Goal: Task Accomplishment & Management: Complete application form

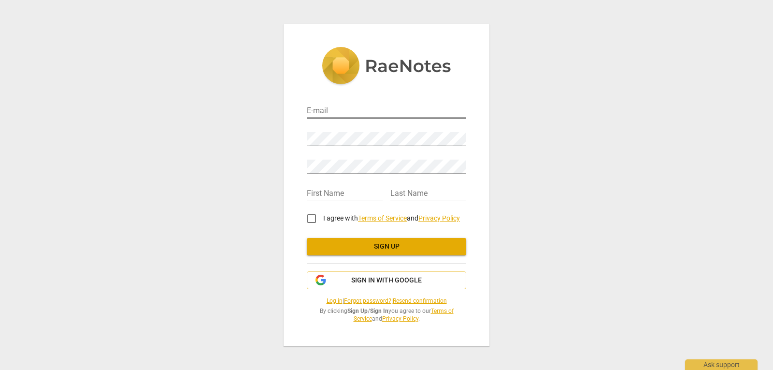
click at [352, 108] on input "email" at bounding box center [386, 111] width 159 height 14
type input "[EMAIL_ADDRESS][DOMAIN_NAME]"
click at [282, 140] on div "E-mail [EMAIL_ADDRESS][DOMAIN_NAME] Password Retype Password First Name Last Na…" at bounding box center [386, 185] width 773 height 370
click at [334, 187] on input "text" at bounding box center [345, 194] width 76 height 14
type input "[PERSON_NAME]"
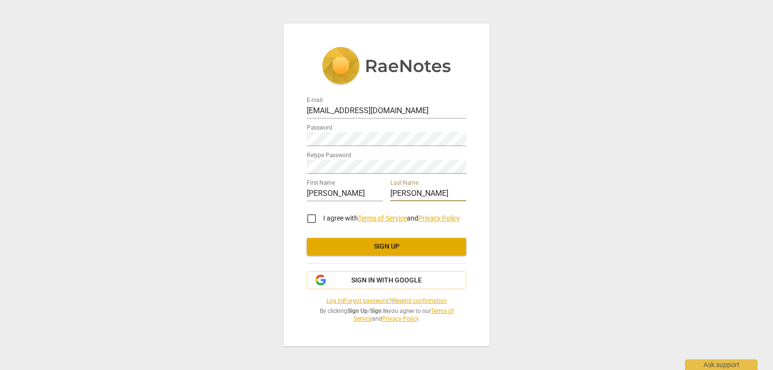
type input "[PERSON_NAME]"
click at [312, 216] on input "I agree with Terms of Service and Privacy Policy" at bounding box center [311, 218] width 23 height 23
checkbox input "true"
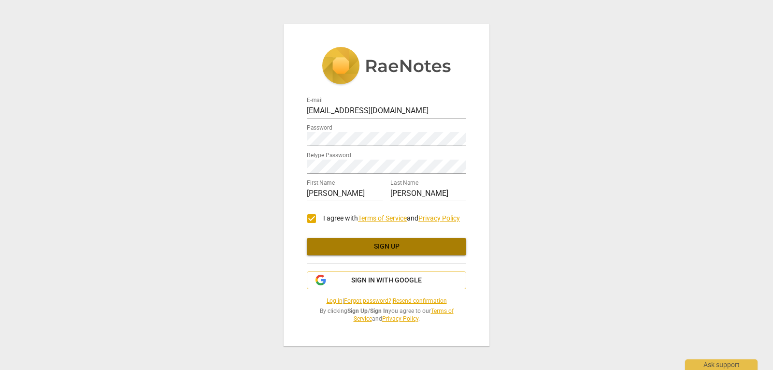
click at [399, 247] on span "Sign up" at bounding box center [387, 247] width 144 height 10
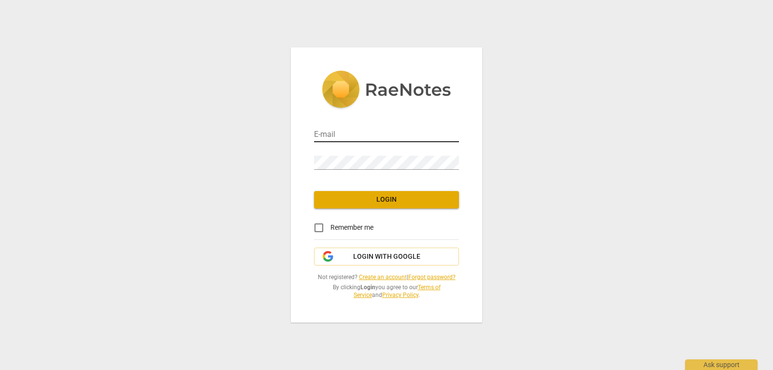
click at [343, 131] on input "email" at bounding box center [386, 135] width 145 height 14
type input "[EMAIL_ADDRESS][DOMAIN_NAME]"
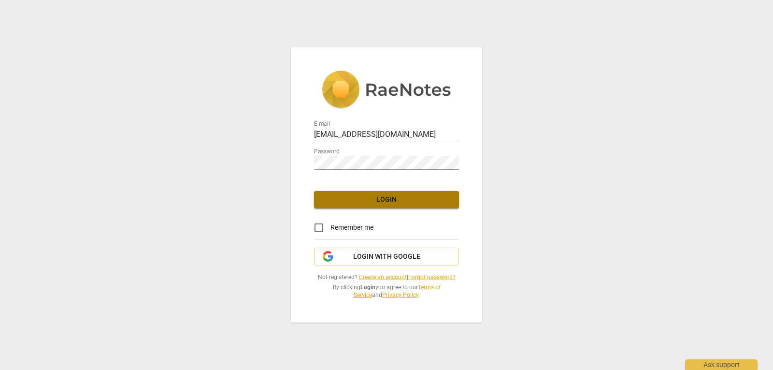
click at [388, 195] on span "Login" at bounding box center [387, 200] width 130 height 10
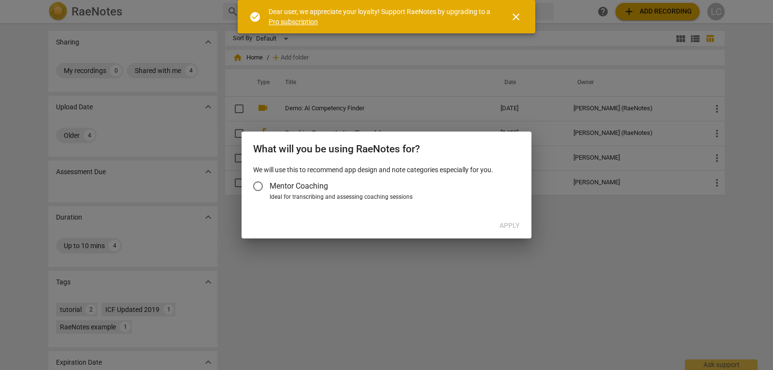
click at [514, 16] on span "close" at bounding box center [516, 17] width 12 height 12
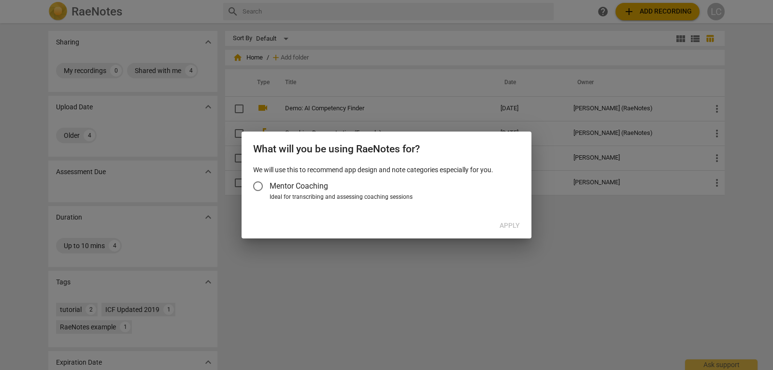
click at [483, 220] on div "Apply" at bounding box center [387, 225] width 286 height 17
drag, startPoint x: 517, startPoint y: 314, endPoint x: 468, endPoint y: 304, distance: 49.8
click at [516, 315] on div at bounding box center [386, 185] width 773 height 370
drag, startPoint x: 420, startPoint y: 303, endPoint x: 363, endPoint y: 291, distance: 58.2
click at [390, 298] on div at bounding box center [386, 185] width 773 height 370
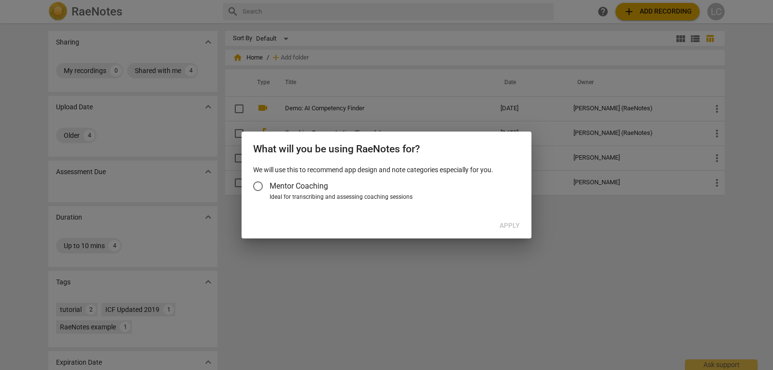
click at [260, 187] on input "Mentor Coaching" at bounding box center [257, 185] width 23 height 23
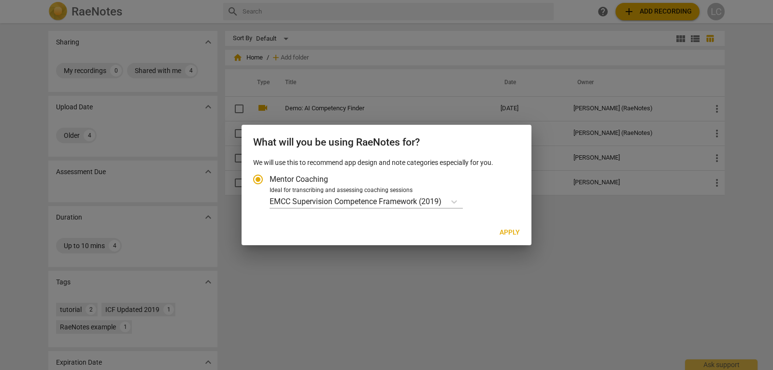
click at [505, 235] on span "Apply" at bounding box center [510, 233] width 20 height 10
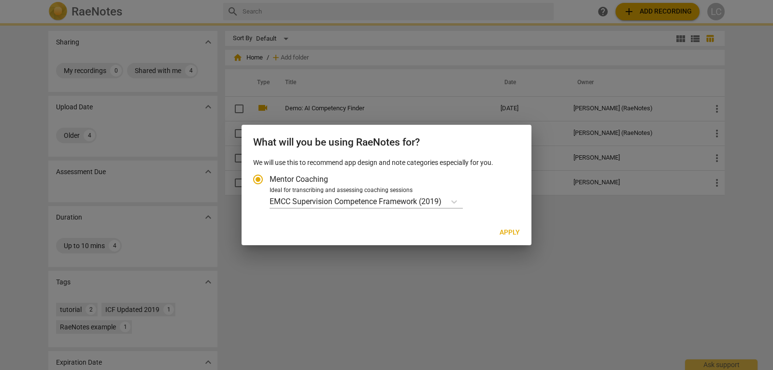
radio input "false"
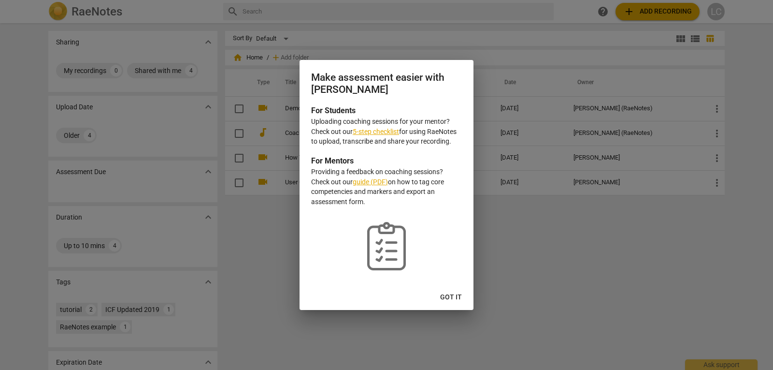
click at [455, 293] on span "Got it" at bounding box center [451, 297] width 22 height 10
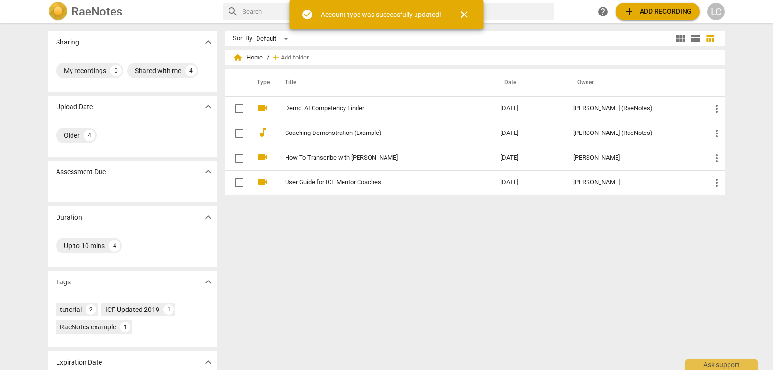
click at [358, 248] on div "Sort By Default view_module view_list table_chart home Home / add Add folder Ty…" at bounding box center [478, 196] width 507 height 331
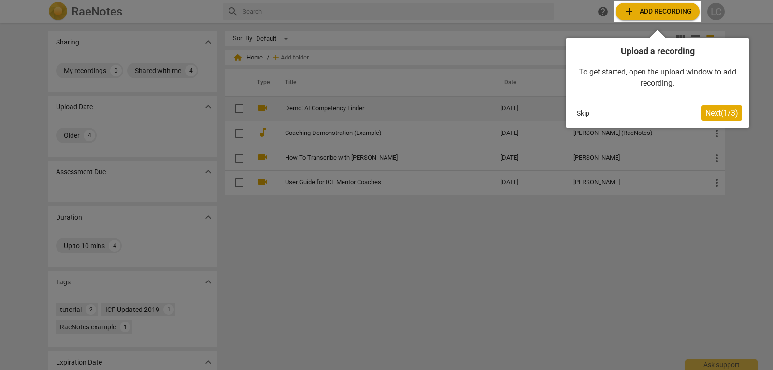
click at [587, 110] on button "Skip" at bounding box center [583, 113] width 20 height 14
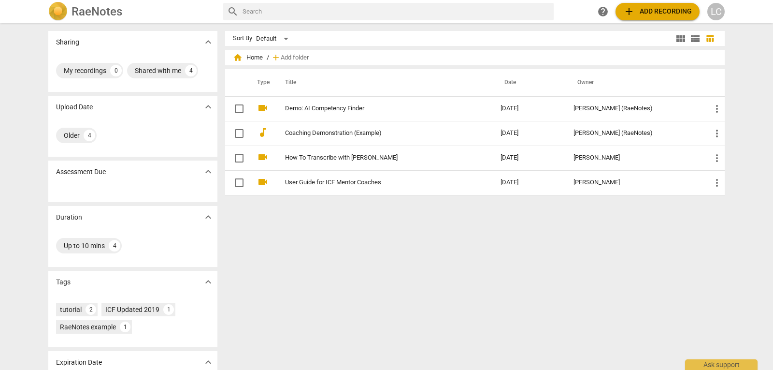
click at [341, 252] on div "Sort By Default view_module view_list table_chart home Home / add Add folder Ty…" at bounding box center [478, 196] width 507 height 331
click at [350, 242] on div "Sort By Default view_module view_list table_chart home Home / add Add folder Ty…" at bounding box center [478, 196] width 507 height 331
